Goal: Task Accomplishment & Management: Contribute content

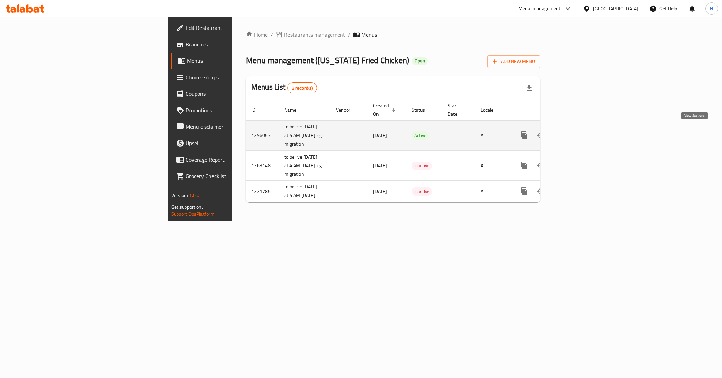
click at [578, 134] on icon "enhanced table" at bounding box center [573, 135] width 8 height 8
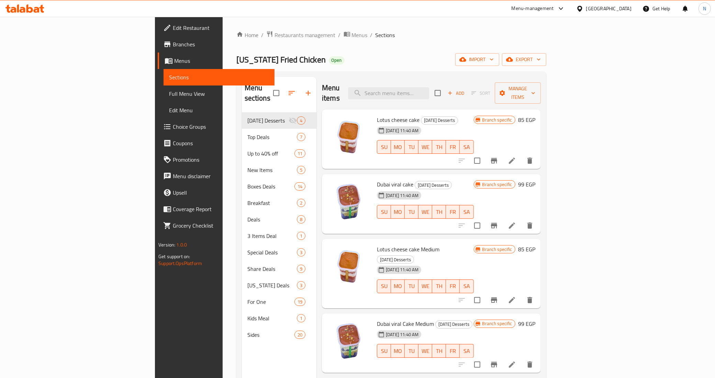
click at [169, 93] on span "Full Menu View" at bounding box center [219, 94] width 100 height 8
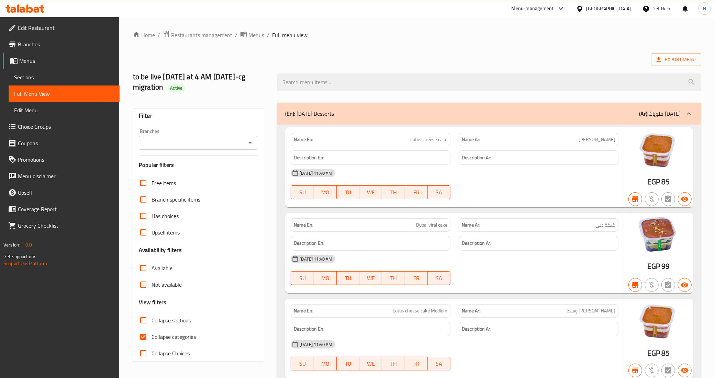
click at [160, 335] on span "Collapse categories" at bounding box center [174, 337] width 44 height 8
click at [152, 335] on input "Collapse categories" at bounding box center [143, 337] width 16 height 16
checkbox input "false"
click at [359, 57] on div "Export Menu" at bounding box center [417, 59] width 568 height 13
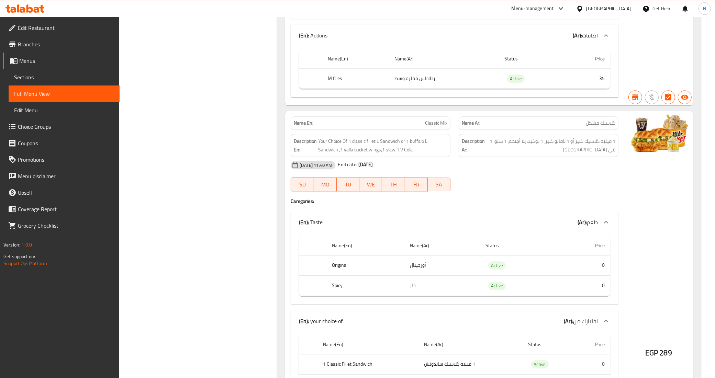
scroll to position [13703, 0]
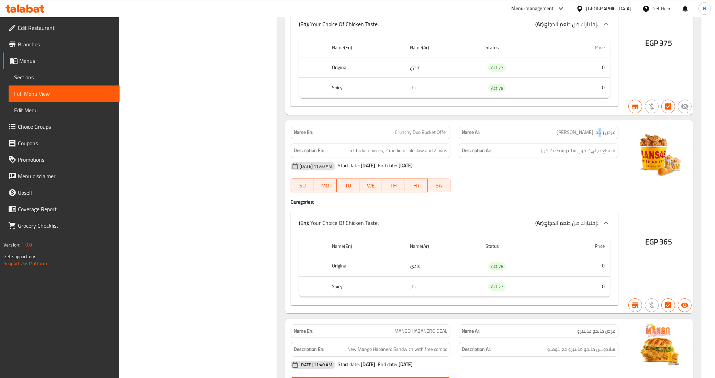
click at [599, 136] on span "عرض باكت ديو كرانشي" at bounding box center [586, 132] width 59 height 7
click at [603, 136] on span "عرض باكت ديو كرانشي" at bounding box center [586, 132] width 59 height 7
drag, startPoint x: 605, startPoint y: 187, endPoint x: 546, endPoint y: 192, distance: 58.7
click at [562, 136] on p "Name Ar: عرض باكت ديو كرانشي" at bounding box center [539, 132] width 154 height 7
copy span "باكت ديو كرانشي"
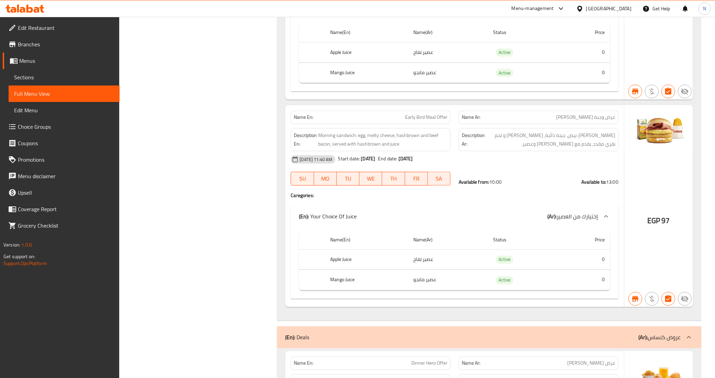
scroll to position [16787, 0]
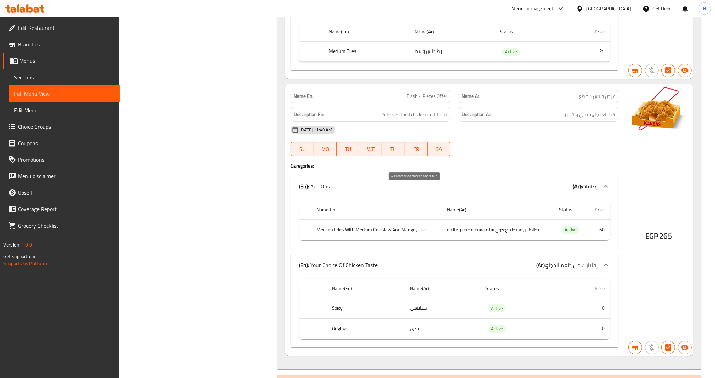
click at [441, 119] on span "4 Pieces fried chicken and 1 bun" at bounding box center [415, 114] width 65 height 9
copy span "bun"
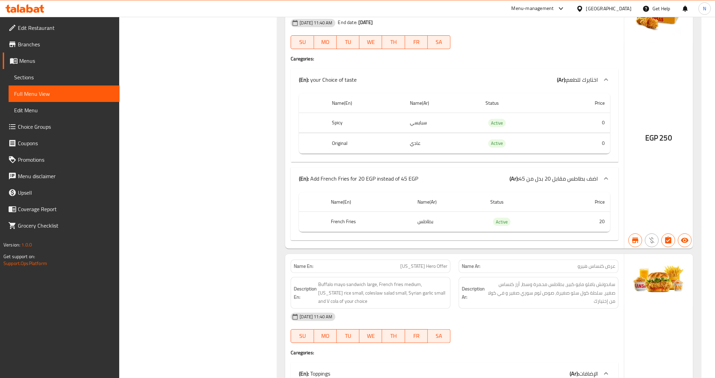
scroll to position [14416, 0]
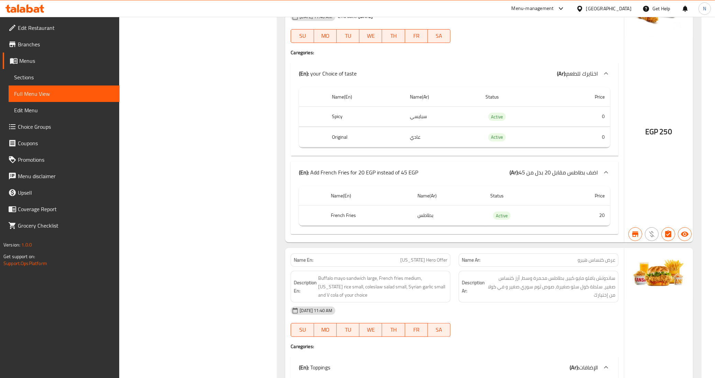
drag, startPoint x: 64, startPoint y: 79, endPoint x: 89, endPoint y: 90, distance: 26.9
click at [64, 79] on span "Sections" at bounding box center [64, 77] width 100 height 8
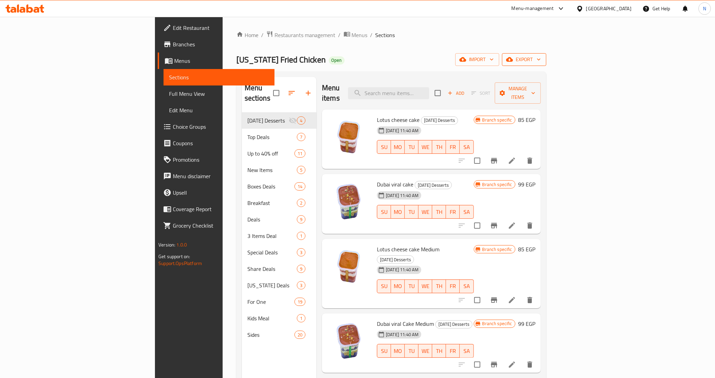
click at [541, 60] on span "export" at bounding box center [524, 59] width 33 height 9
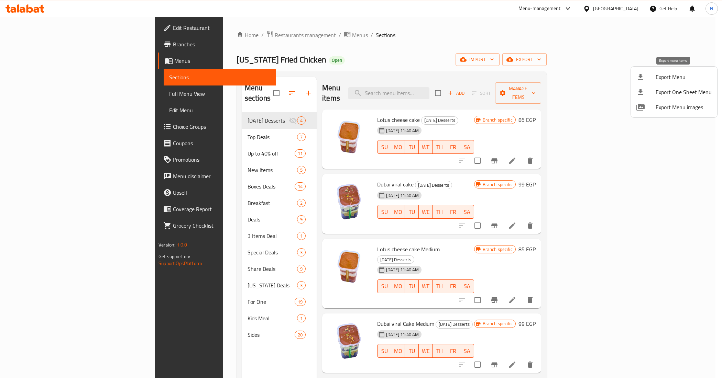
click at [672, 75] on span "Export Menu" at bounding box center [683, 77] width 56 height 8
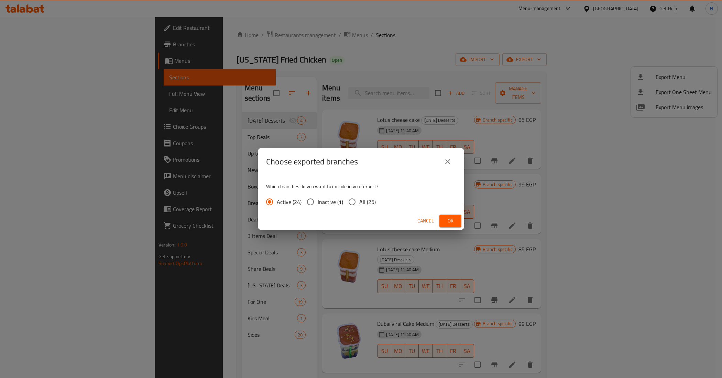
click at [366, 206] on span "All (25)" at bounding box center [367, 202] width 16 height 8
click at [359, 207] on input "All (25)" at bounding box center [352, 202] width 14 height 14
radio input "true"
click at [455, 219] on span "Ok" at bounding box center [450, 221] width 11 height 9
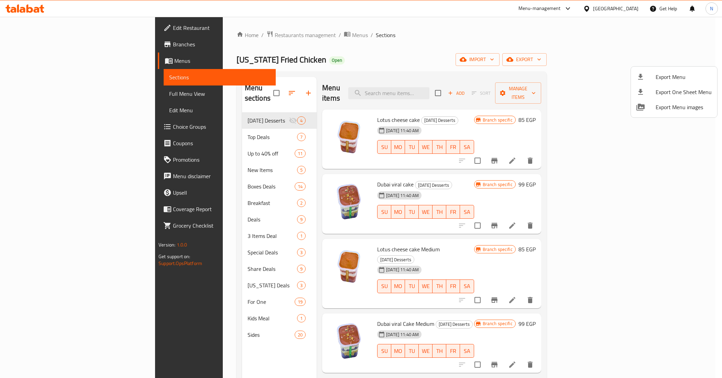
click at [315, 355] on div at bounding box center [361, 189] width 722 height 378
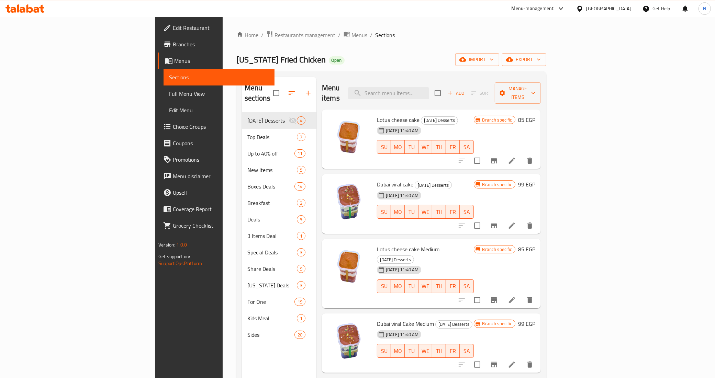
click at [173, 42] on span "Branches" at bounding box center [221, 44] width 96 height 8
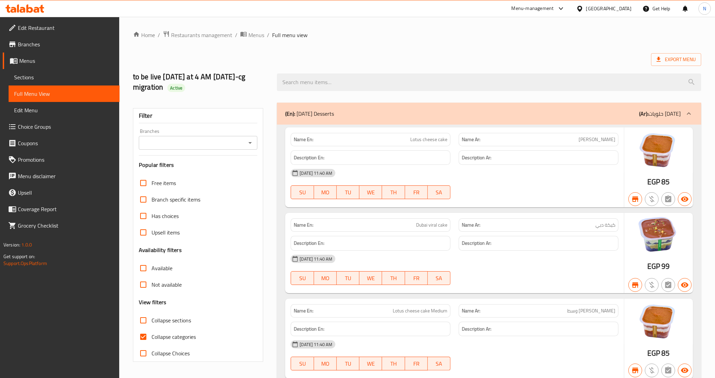
click at [35, 73] on span "Sections" at bounding box center [64, 77] width 100 height 8
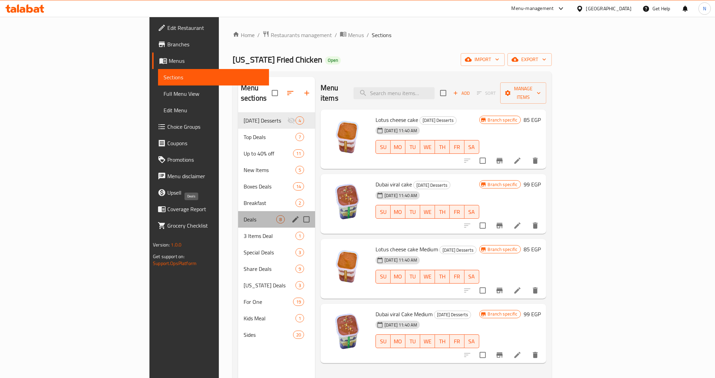
click at [244, 215] on span "Deals" at bounding box center [260, 219] width 33 height 8
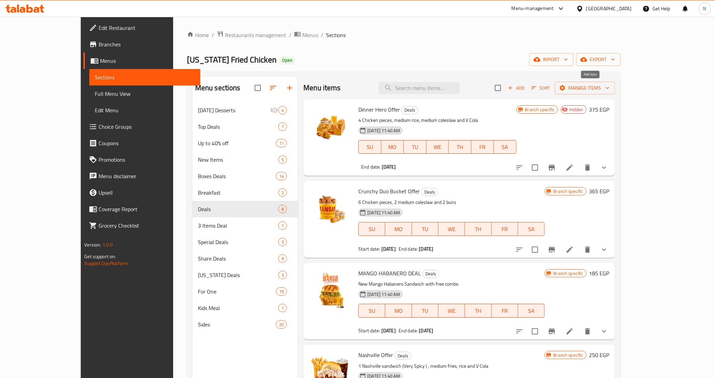
click at [525, 85] on span "Add" at bounding box center [516, 88] width 19 height 8
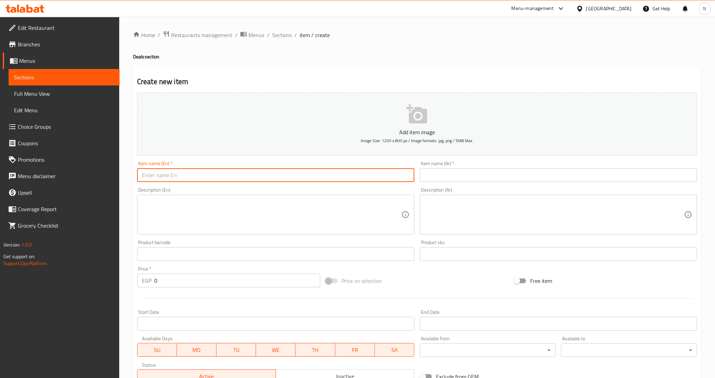
click at [258, 169] on input "text" at bounding box center [275, 175] width 277 height 14
paste input "Krunchy Bucket"
type input "Krunchy Bucket"
click at [445, 170] on input "text" at bounding box center [558, 175] width 277 height 14
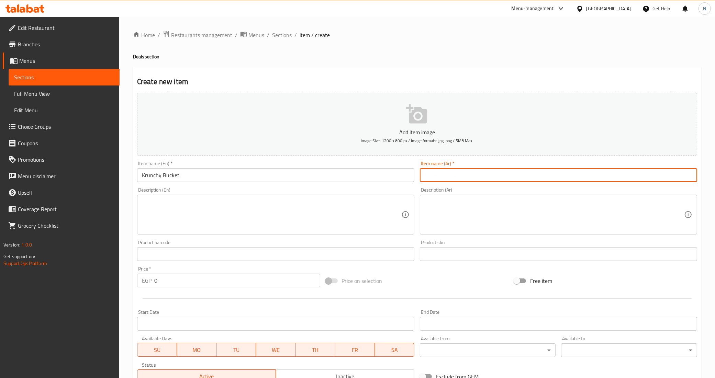
paste input "باكت ديو كرانشي"
click at [432, 175] on input "باكت ديو كرانشي" at bounding box center [558, 175] width 277 height 14
paste input "كرانشي"
click at [425, 178] on input "كرانشي باكت ديو" at bounding box center [558, 175] width 277 height 14
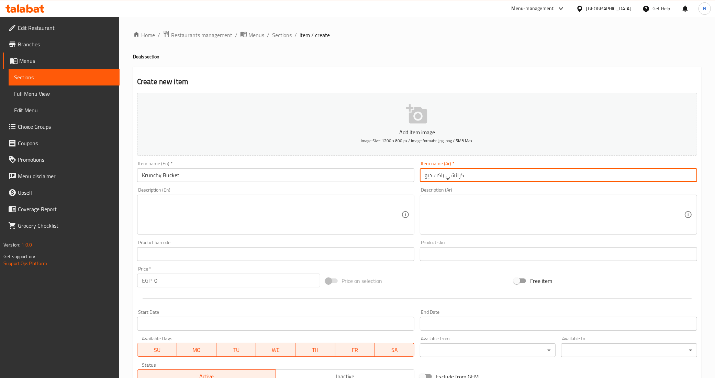
click at [425, 178] on input "كرانشي باكت ديو" at bounding box center [558, 175] width 277 height 14
click at [425, 174] on input "كرانشي باكت ديو" at bounding box center [558, 175] width 277 height 14
click at [430, 177] on input "كرانشي باكت ديو" at bounding box center [558, 175] width 277 height 14
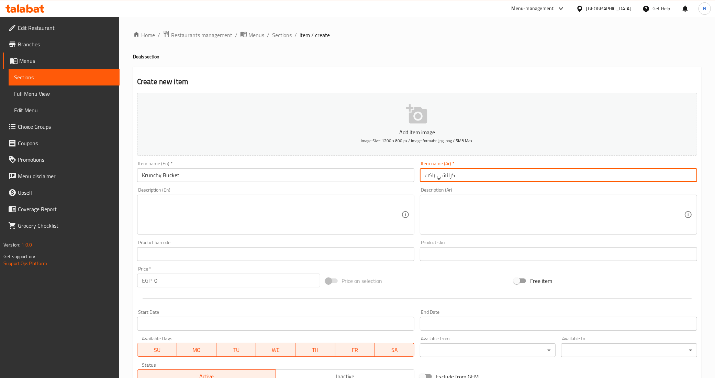
click at [431, 174] on input "كرانشي باكت" at bounding box center [558, 175] width 277 height 14
type input "[PERSON_NAME]"
click at [254, 201] on textarea at bounding box center [271, 215] width 259 height 33
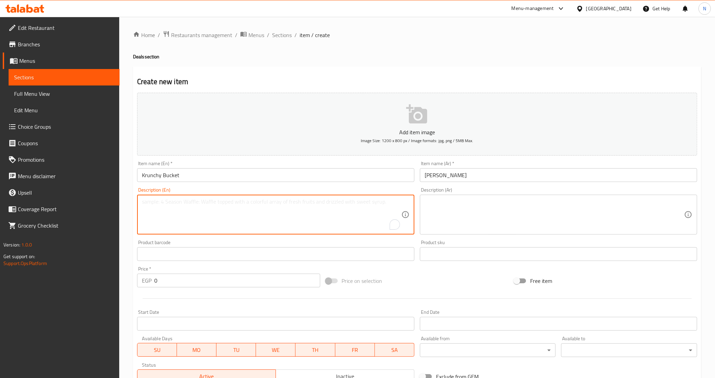
paste textarea "10 pieces fried chicken and 3 buns"
type textarea "10 pieces fried chicken and 3 buns."
click at [186, 203] on textarea "10 pieces fried chicken and 3 buns." at bounding box center [271, 215] width 259 height 33
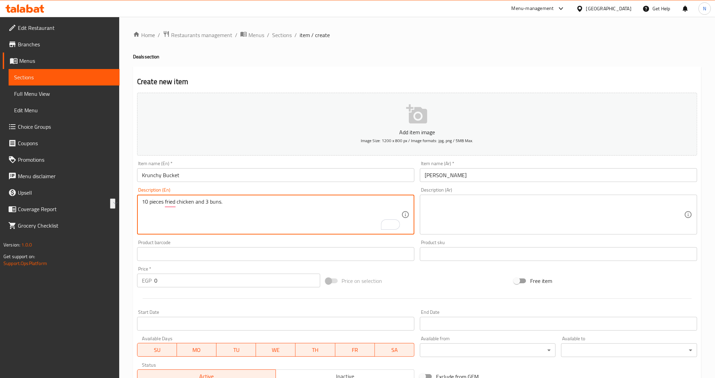
click at [501, 195] on div "Description (Ar) Description (Ar)" at bounding box center [558, 211] width 277 height 47
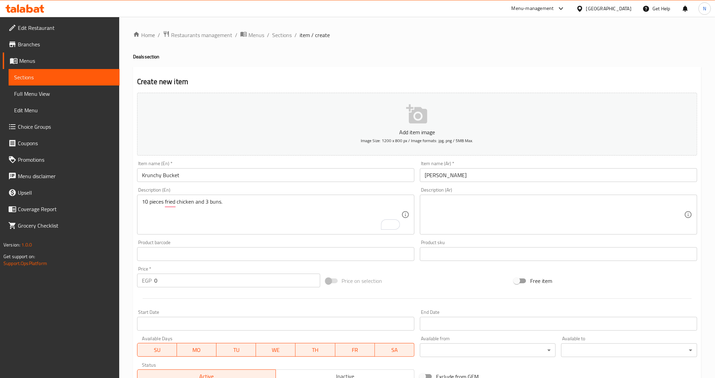
click at [492, 208] on textarea at bounding box center [554, 215] width 259 height 33
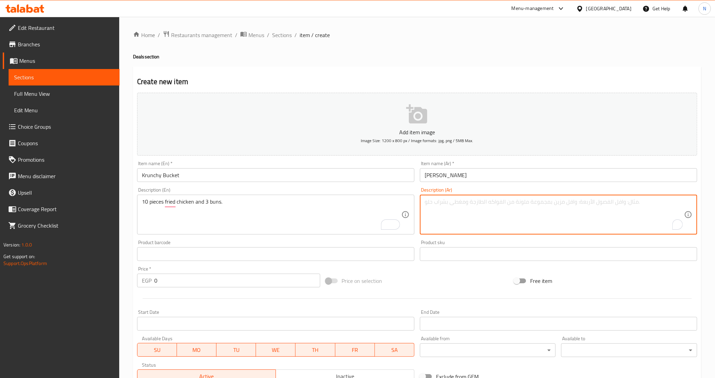
paste textarea "10 قطع دجاج مقلي و 3 خبز."
click at [435, 203] on textarea "10 قطع دجاج مقلي و 3 خبز." at bounding box center [554, 215] width 259 height 33
paste textarea "كيزر"
type textarea "10 قطع دجاج مقلي و 3 كيزر."
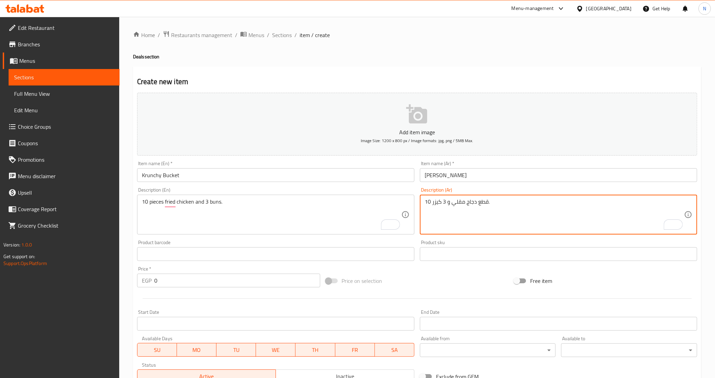
click at [167, 289] on div "Price   * EGP 0 Price *" at bounding box center [228, 277] width 189 height 26
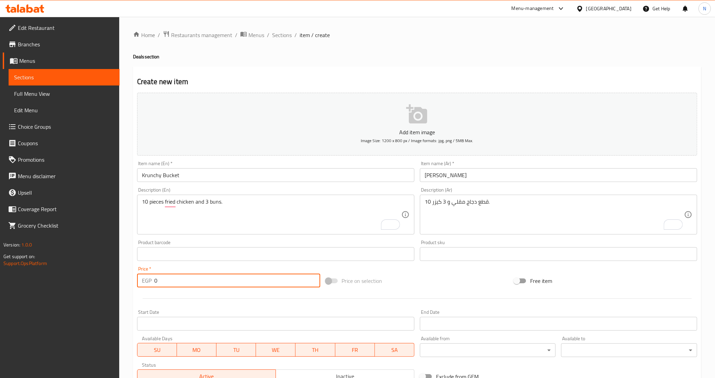
click at [172, 281] on input "0" at bounding box center [237, 281] width 166 height 14
paste input "65"
type input "650"
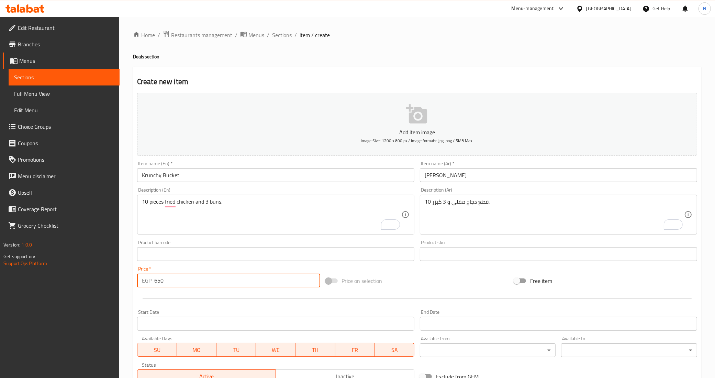
click at [221, 268] on div "Price   * EGP 650 Price *" at bounding box center [228, 277] width 183 height 21
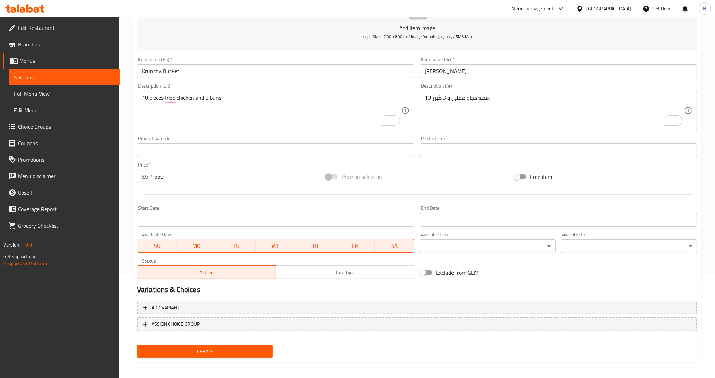
scroll to position [106, 0]
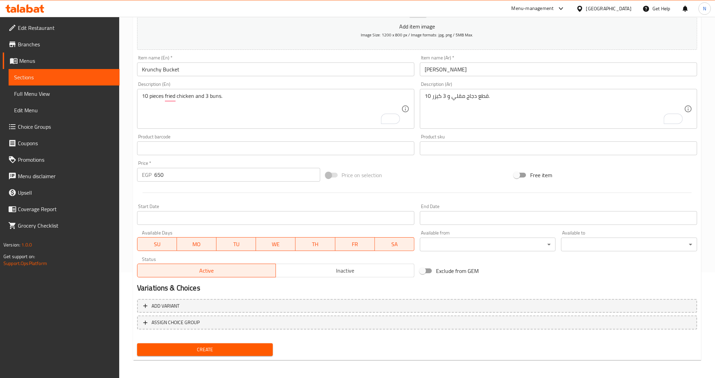
click at [156, 243] on span "SU" at bounding box center [157, 245] width 34 height 10
click at [200, 248] on span "MO" at bounding box center [197, 245] width 34 height 10
click at [277, 246] on span "WE" at bounding box center [276, 245] width 34 height 10
click at [313, 244] on span "TH" at bounding box center [315, 245] width 34 height 10
click at [360, 248] on span "FR" at bounding box center [355, 245] width 34 height 10
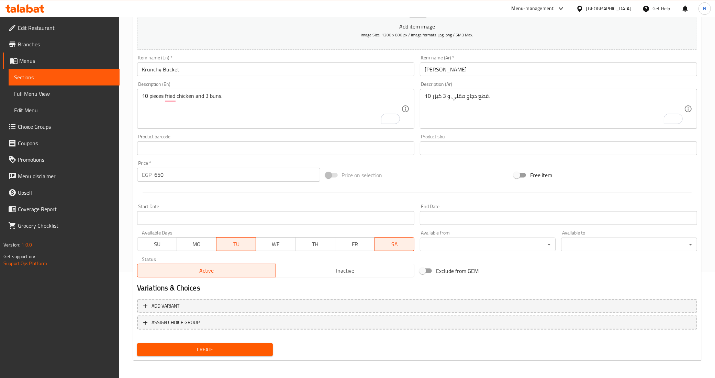
click at [393, 245] on span "SA" at bounding box center [395, 245] width 34 height 10
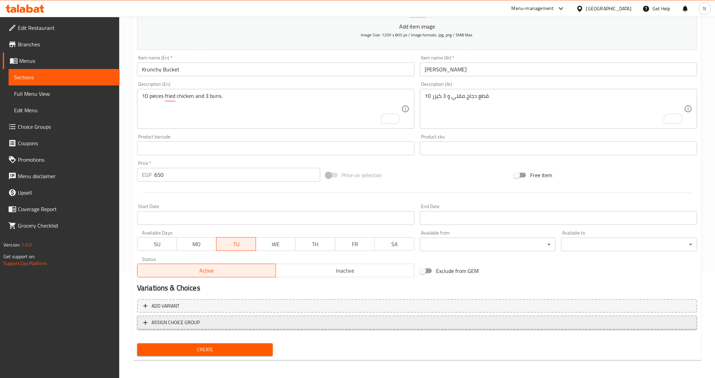
click at [152, 322] on span "ASSIGN CHOICE GROUP" at bounding box center [176, 323] width 48 height 9
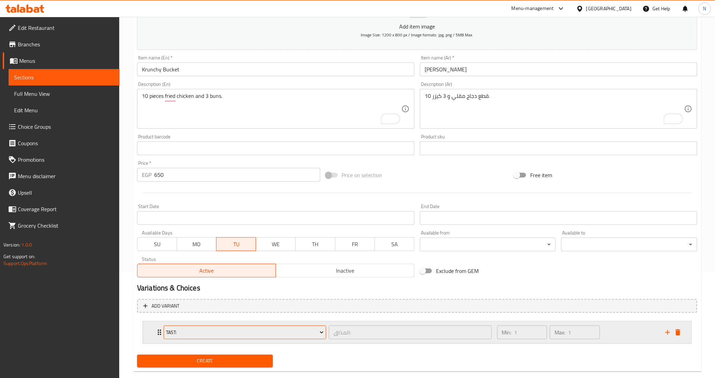
click at [249, 335] on span "Tast:" at bounding box center [245, 333] width 158 height 9
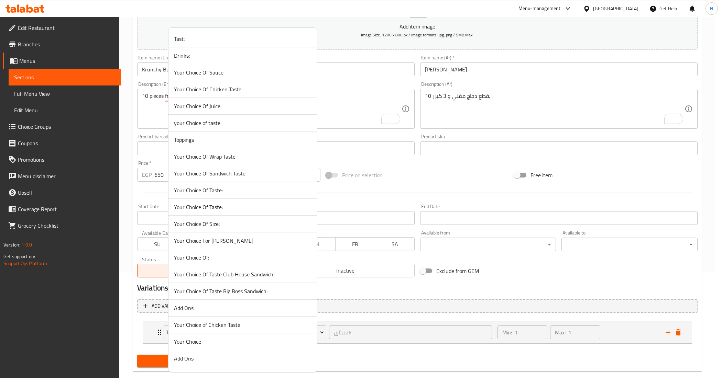
click at [231, 125] on span "your Choice of taste" at bounding box center [242, 123] width 137 height 8
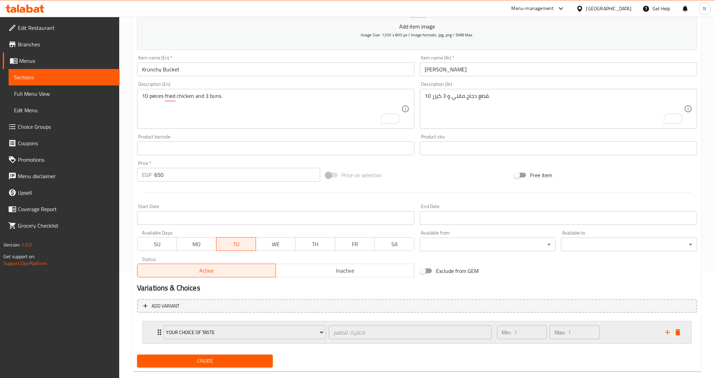
click at [617, 333] on div "Min: 1 ​ Max: 1 ​" at bounding box center [577, 333] width 168 height 22
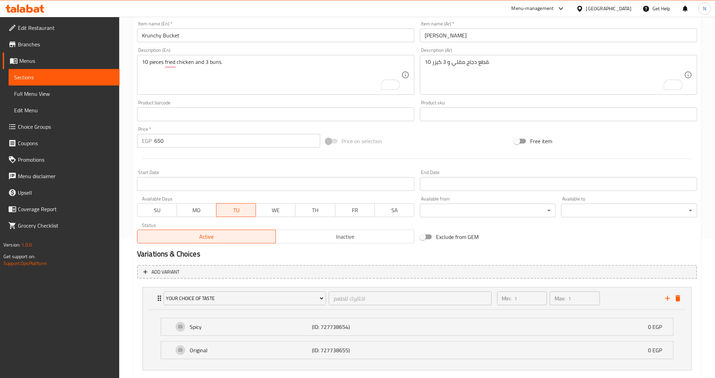
scroll to position [179, 0]
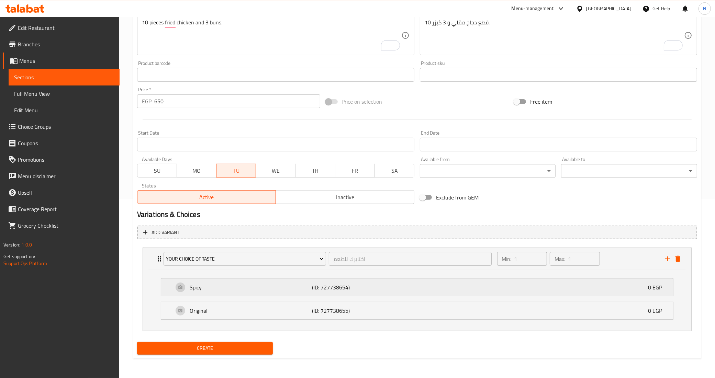
click at [475, 289] on div "Spicy (ID: 727738654) 0 EGP" at bounding box center [419, 287] width 491 height 17
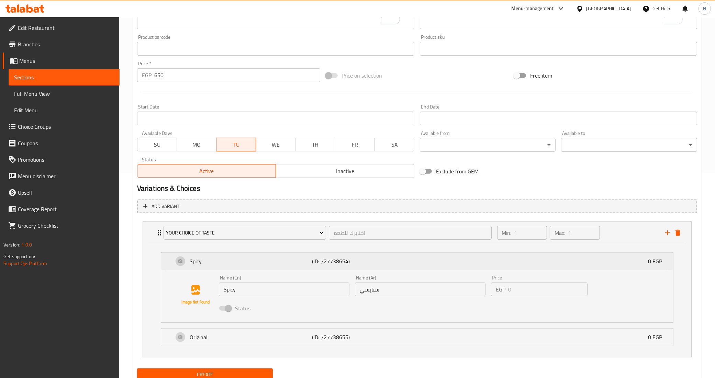
scroll to position [232, 0]
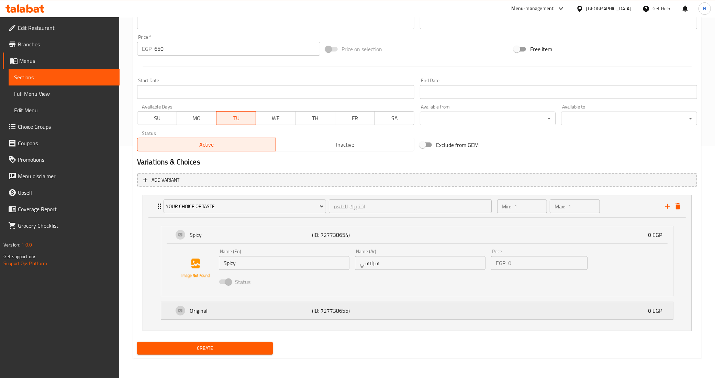
click at [460, 306] on div "Original (ID: 727738655) 0 EGP" at bounding box center [419, 310] width 491 height 17
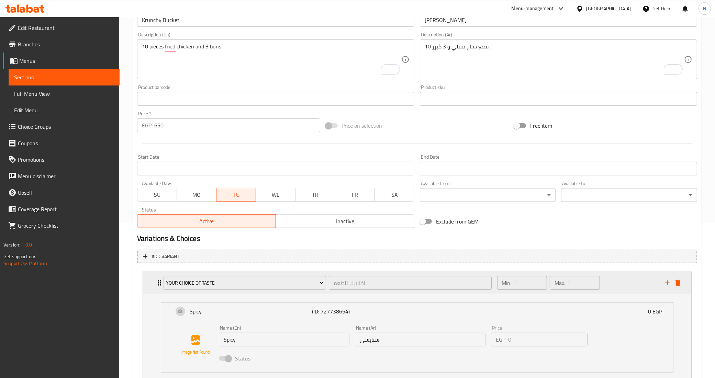
click at [614, 281] on div "Min: 1 ​ Max: 1 ​" at bounding box center [577, 283] width 168 height 22
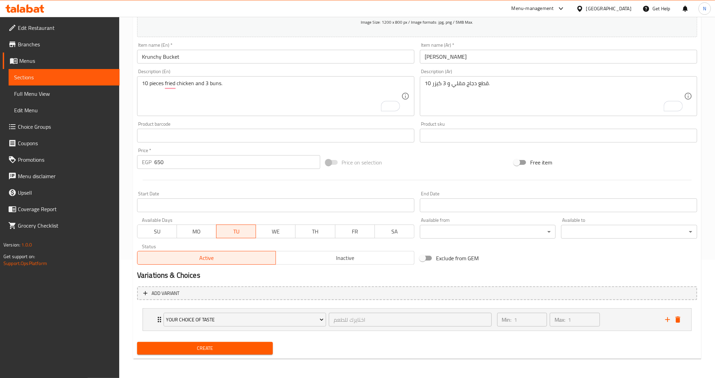
scroll to position [118, 0]
click at [319, 202] on input "Start Date" at bounding box center [275, 206] width 277 height 14
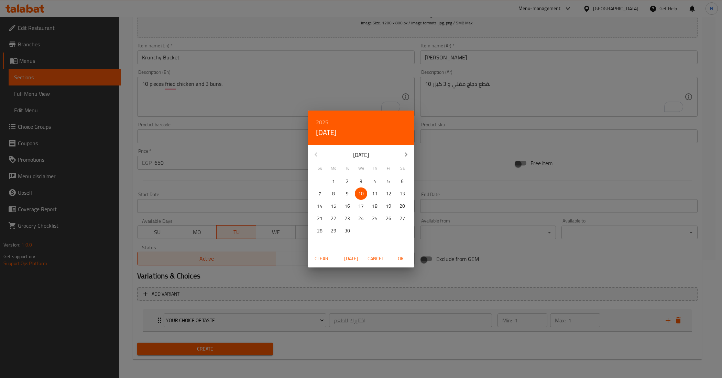
click at [399, 258] on span "OK" at bounding box center [400, 259] width 16 height 9
type input "[DATE]"
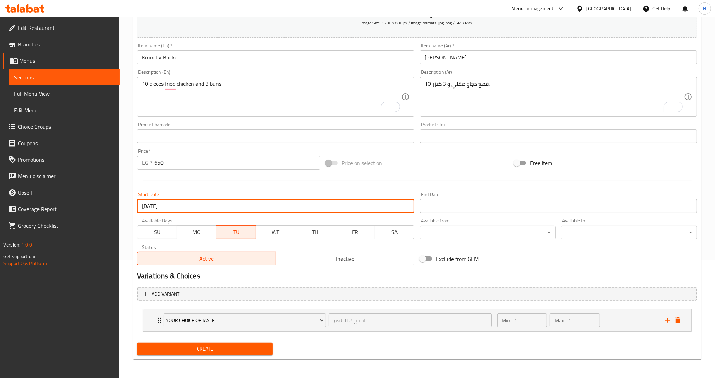
click at [453, 210] on input "Start Date" at bounding box center [558, 206] width 277 height 14
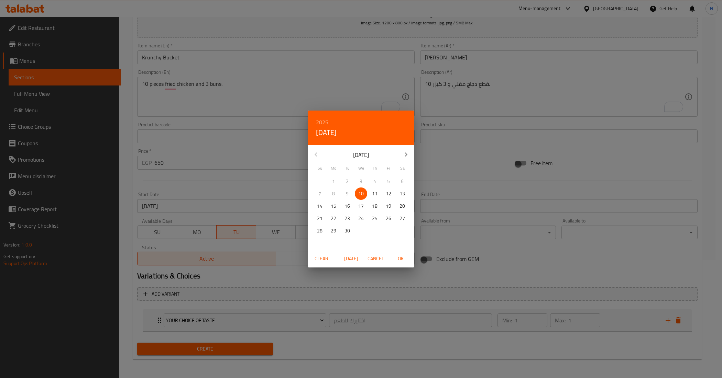
click at [320, 119] on h6 "2025" at bounding box center [322, 123] width 12 height 10
click at [356, 184] on div "2027" at bounding box center [361, 187] width 107 height 14
click at [364, 186] on button "1" at bounding box center [361, 181] width 12 height 12
click at [404, 262] on span "OK" at bounding box center [400, 259] width 16 height 9
type input "[DATE]"
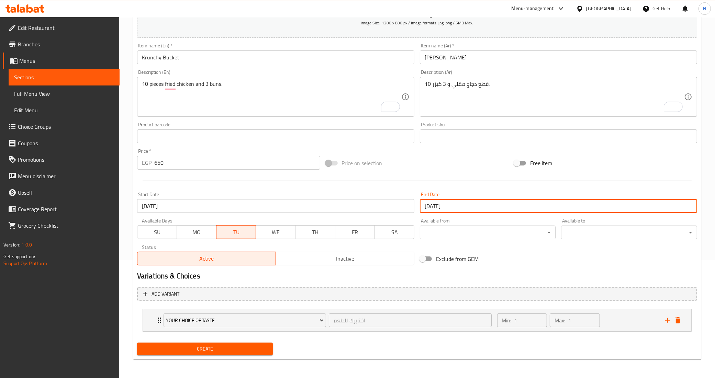
click at [325, 260] on span "Inactive" at bounding box center [345, 259] width 133 height 10
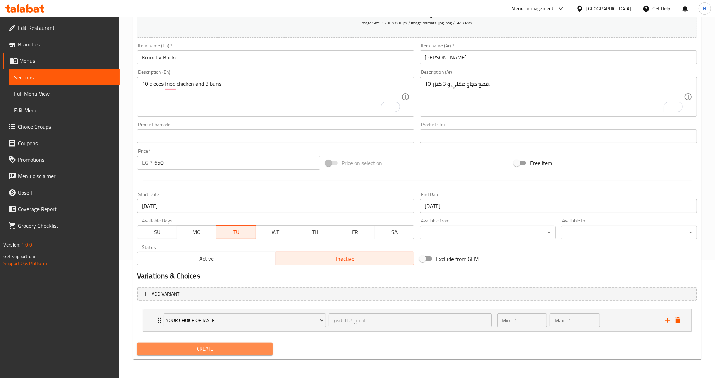
click at [225, 355] on button "Create" at bounding box center [205, 349] width 136 height 13
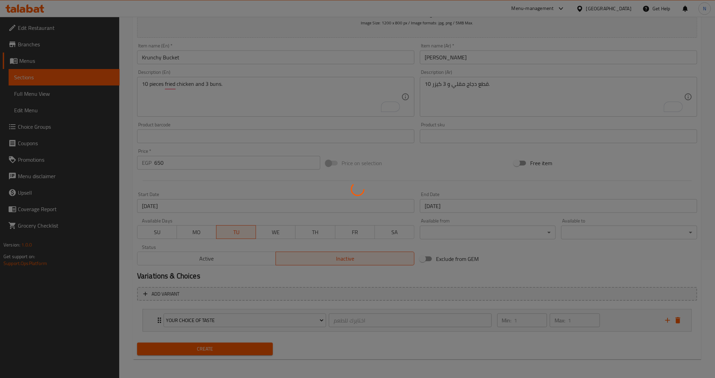
type input "0"
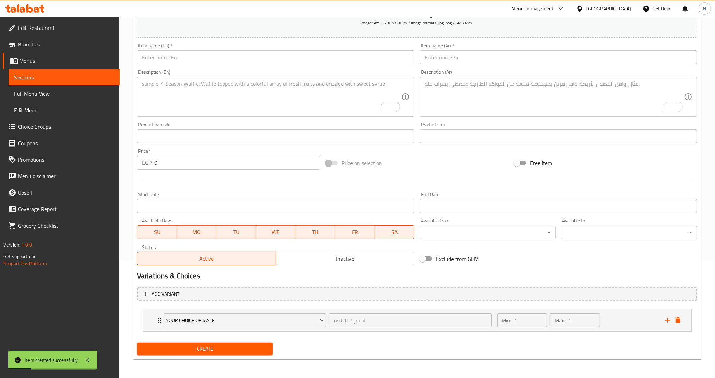
click at [47, 93] on span "Full Menu View" at bounding box center [64, 94] width 100 height 8
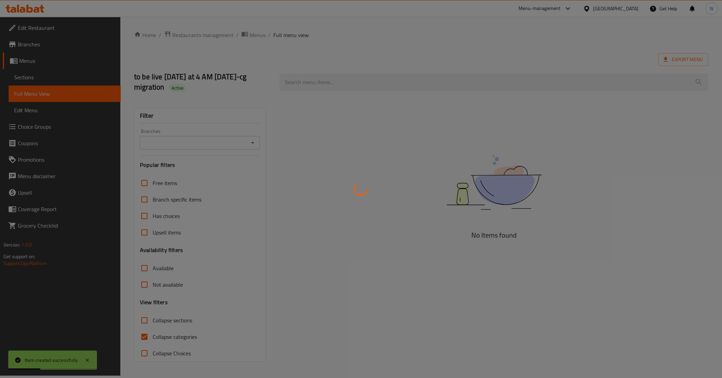
click at [172, 336] on div at bounding box center [361, 189] width 722 height 378
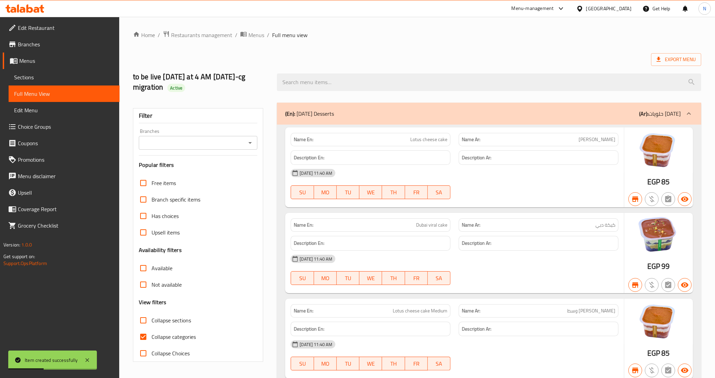
click at [152, 337] on span "Collapse categories" at bounding box center [174, 337] width 44 height 8
click at [152, 337] on input "Collapse categories" at bounding box center [143, 337] width 16 height 16
checkbox input "false"
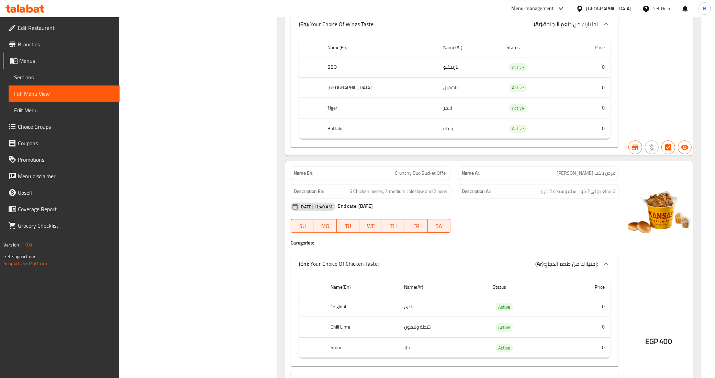
scroll to position [13502, 0]
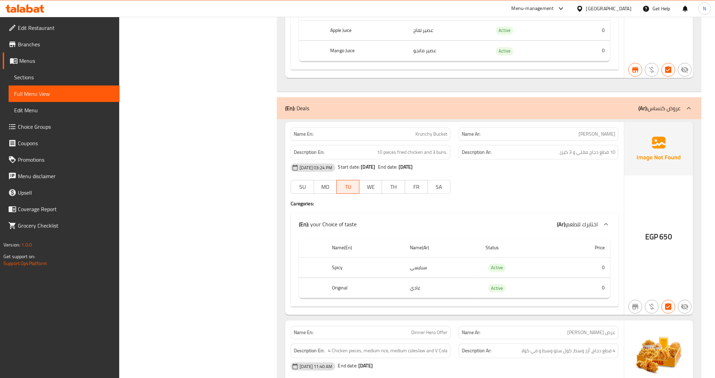
click at [521, 198] on div "10-09-2025 03:24 PM Start date: 10-09-2025 End date: 01-09-2027 SU MO TU WE TH …" at bounding box center [455, 178] width 336 height 38
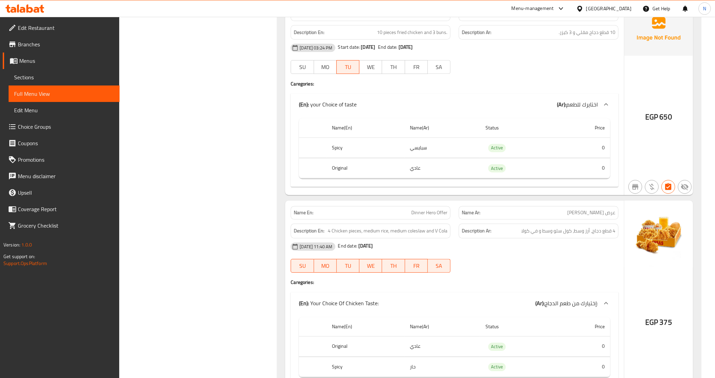
scroll to position [13631, 0]
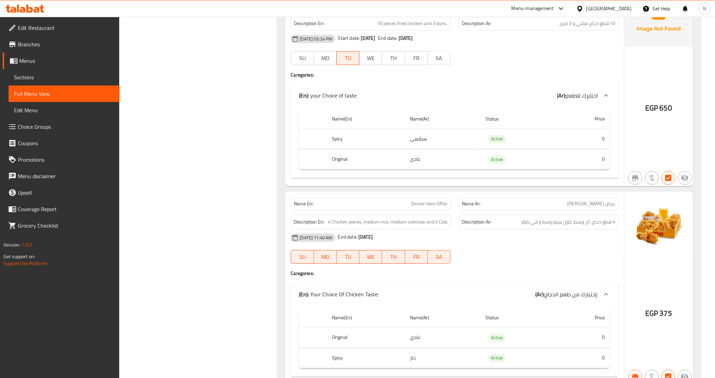
drag, startPoint x: 219, startPoint y: 322, endPoint x: 215, endPoint y: 312, distance: 10.8
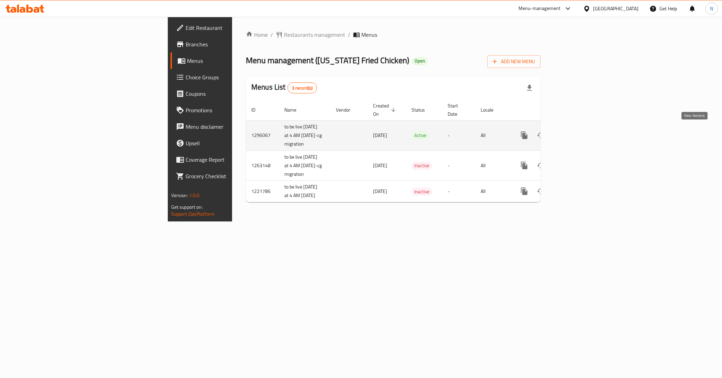
click at [582, 128] on link "enhanced table" at bounding box center [573, 135] width 16 height 16
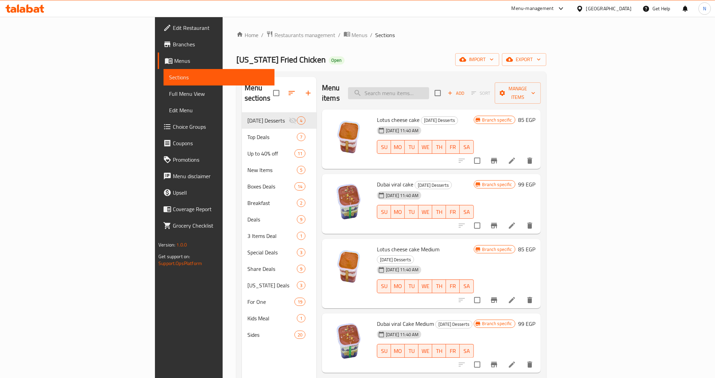
click at [429, 87] on input "search" at bounding box center [388, 93] width 81 height 12
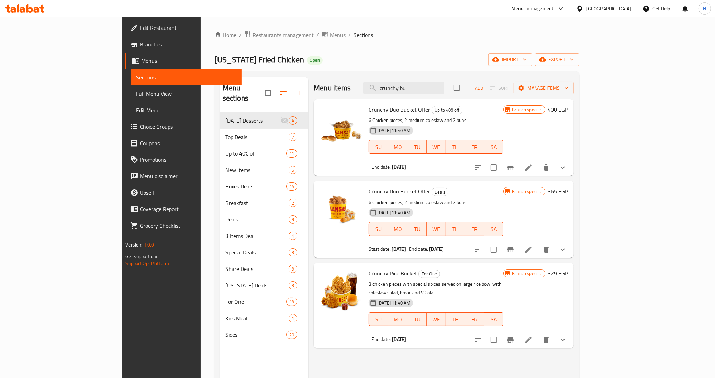
type input "crunchy buc"
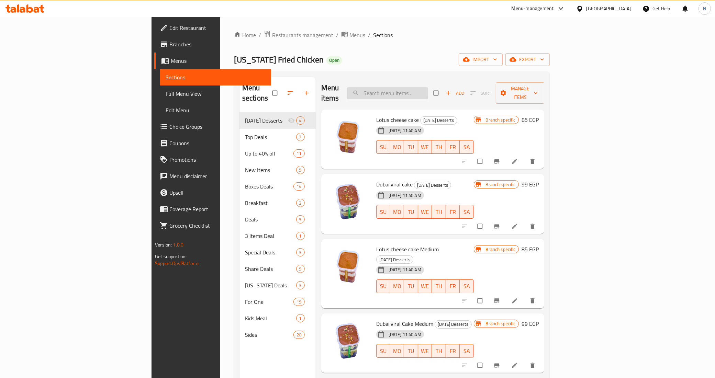
click at [428, 91] on input "search" at bounding box center [387, 93] width 81 height 12
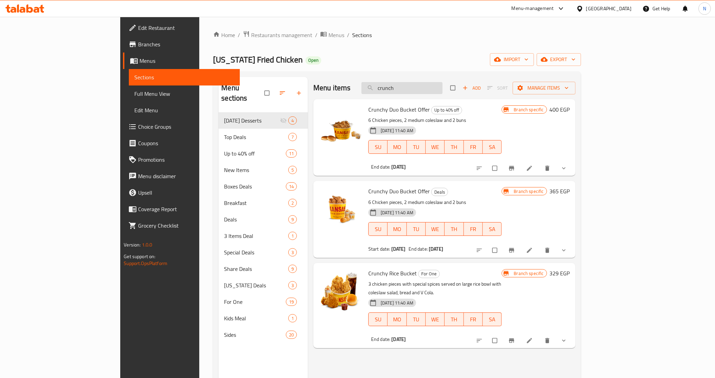
click at [426, 91] on input "crunch" at bounding box center [402, 88] width 81 height 12
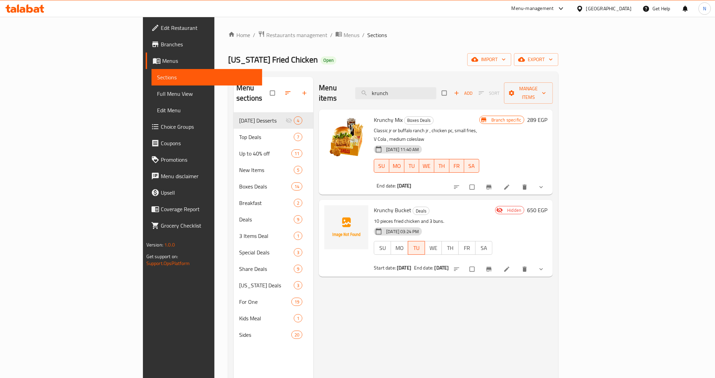
type input "krunch"
click at [510, 266] on icon at bounding box center [506, 269] width 7 height 7
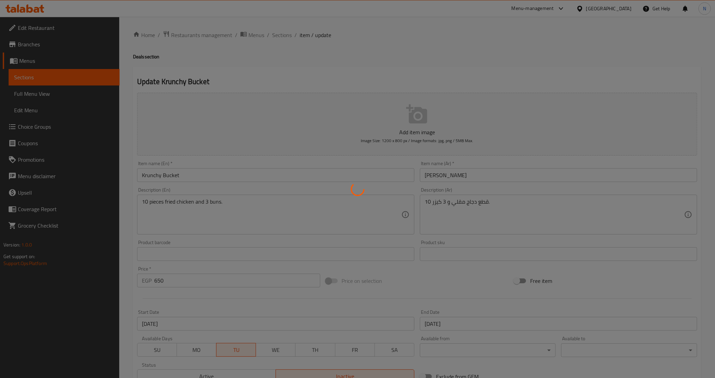
type input "اختايرك للطعم"
type input "1"
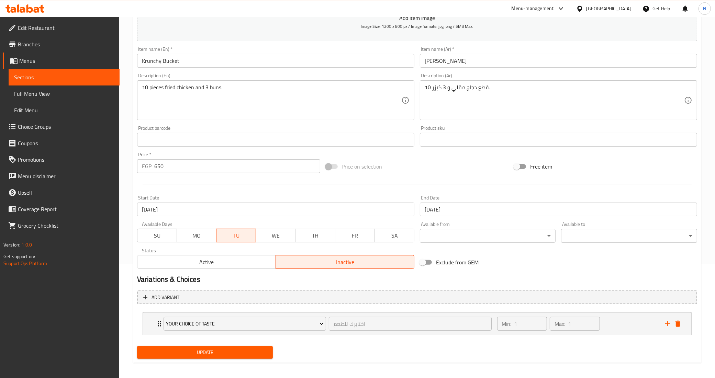
scroll to position [118, 0]
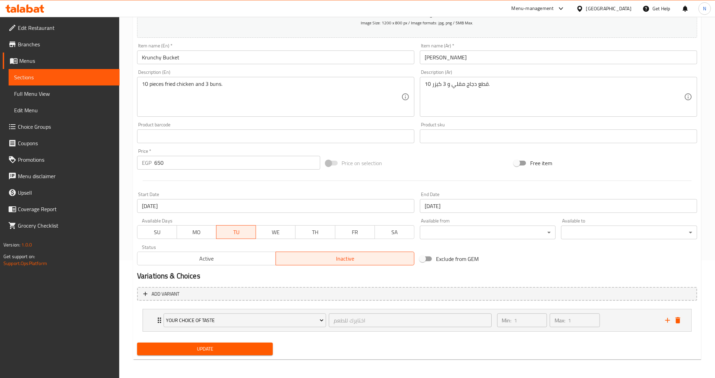
click at [47, 45] on span "Branches" at bounding box center [66, 44] width 96 height 8
